Goal: Transaction & Acquisition: Obtain resource

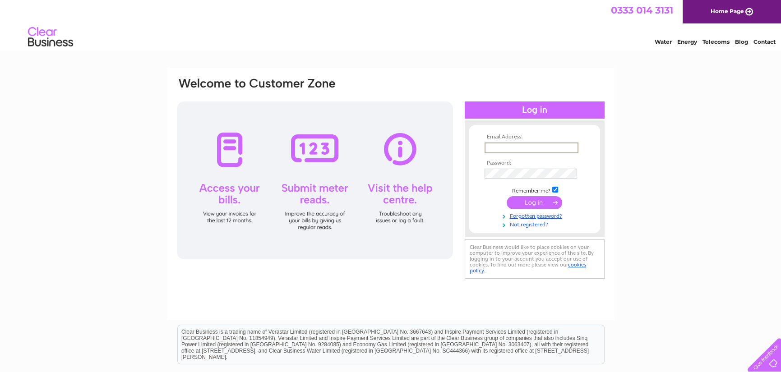
click at [497, 148] on input "text" at bounding box center [531, 148] width 94 height 11
type input "Steven.McKnight@sjpp.co.uk"
click at [526, 166] on td at bounding box center [534, 173] width 105 height 14
click at [506, 196] on input "submit" at bounding box center [533, 202] width 55 height 13
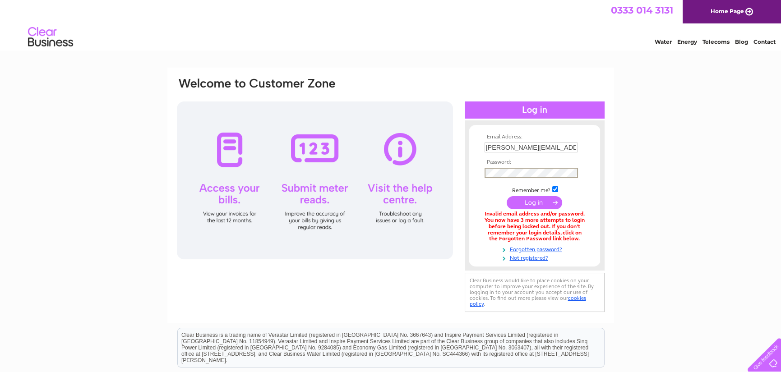
click at [542, 117] on div at bounding box center [535, 109] width 140 height 17
click at [573, 146] on input "Steven.McKnight@sjpp.co.uk" at bounding box center [530, 148] width 93 height 10
type input "Steven.McKnight@sjpp.co.uk"
click at [506, 196] on input "submit" at bounding box center [533, 202] width 55 height 13
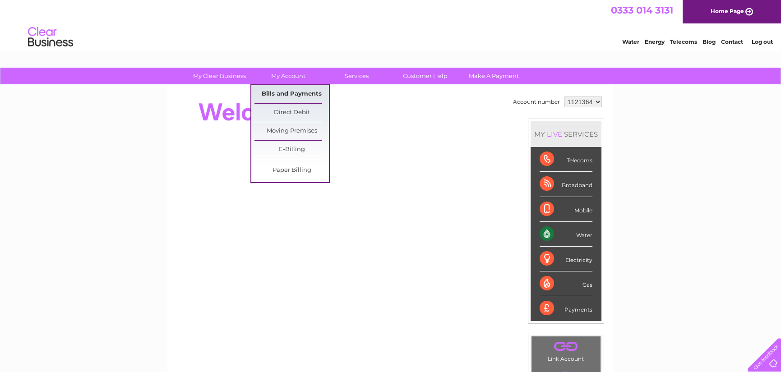
click at [283, 85] on link "Bills and Payments" at bounding box center [291, 94] width 74 height 18
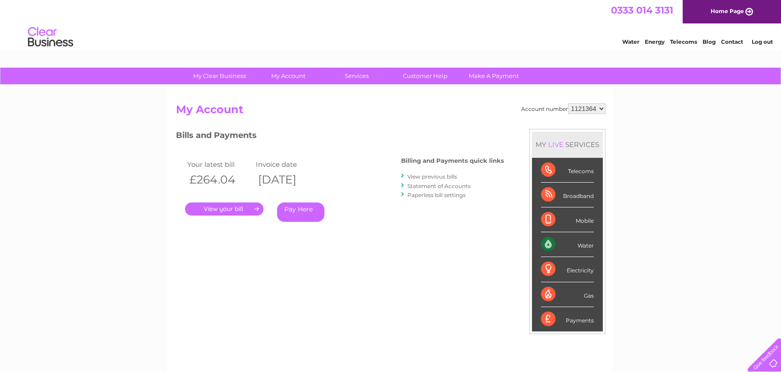
click at [227, 209] on link "." at bounding box center [224, 208] width 78 height 13
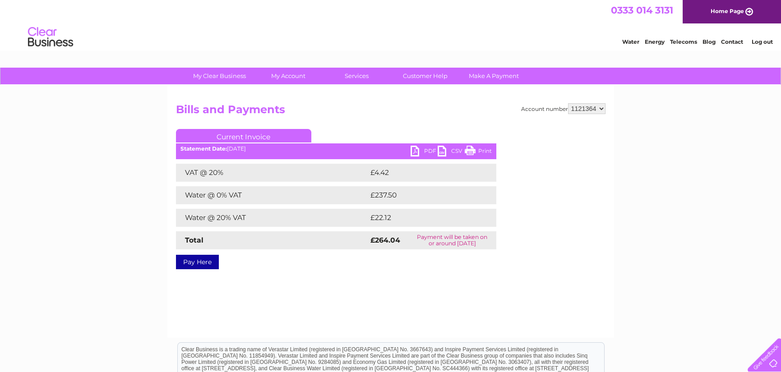
click at [426, 148] on link "PDF" at bounding box center [423, 152] width 27 height 13
